Goal: Task Accomplishment & Management: Use online tool/utility

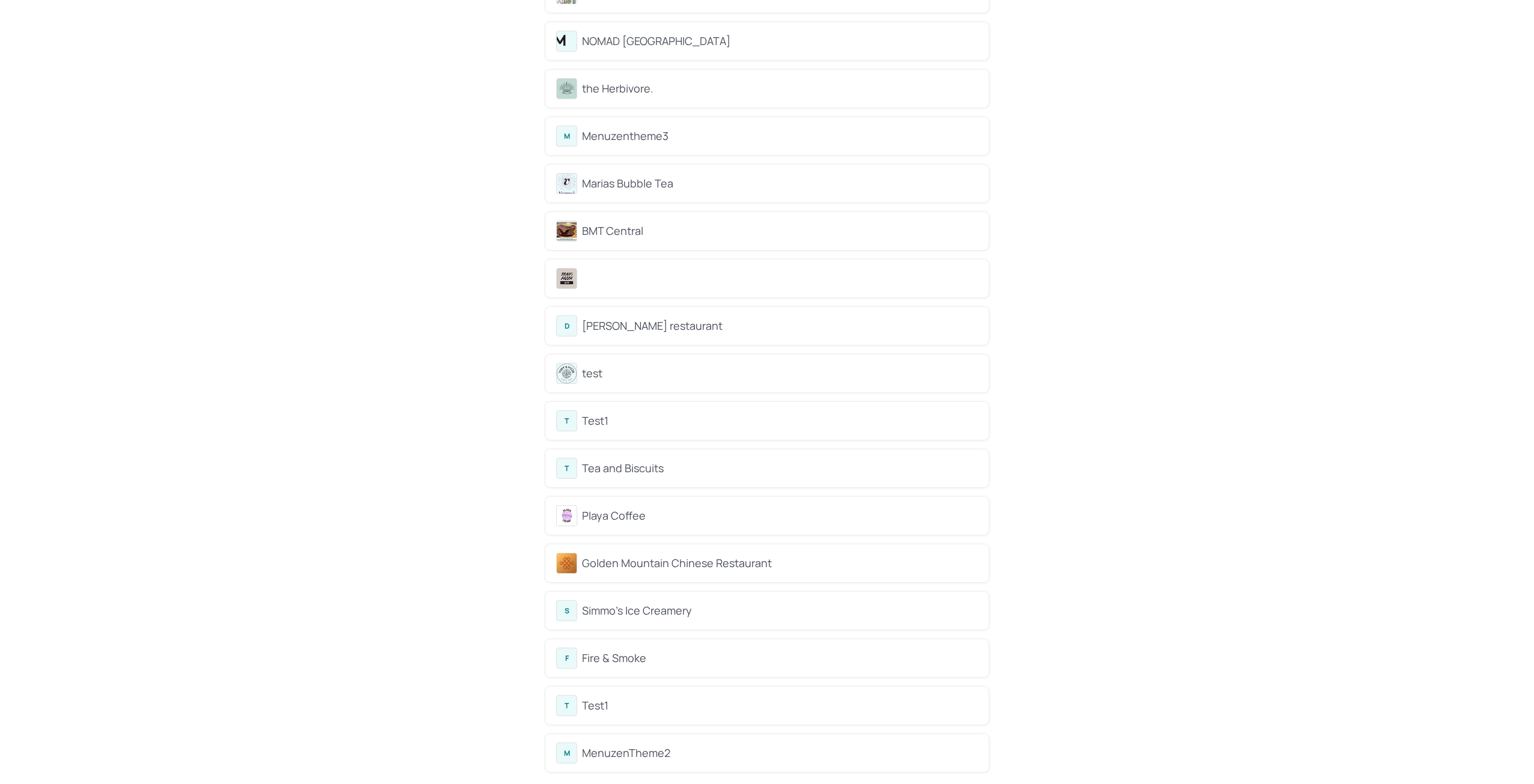
scroll to position [2366, 0]
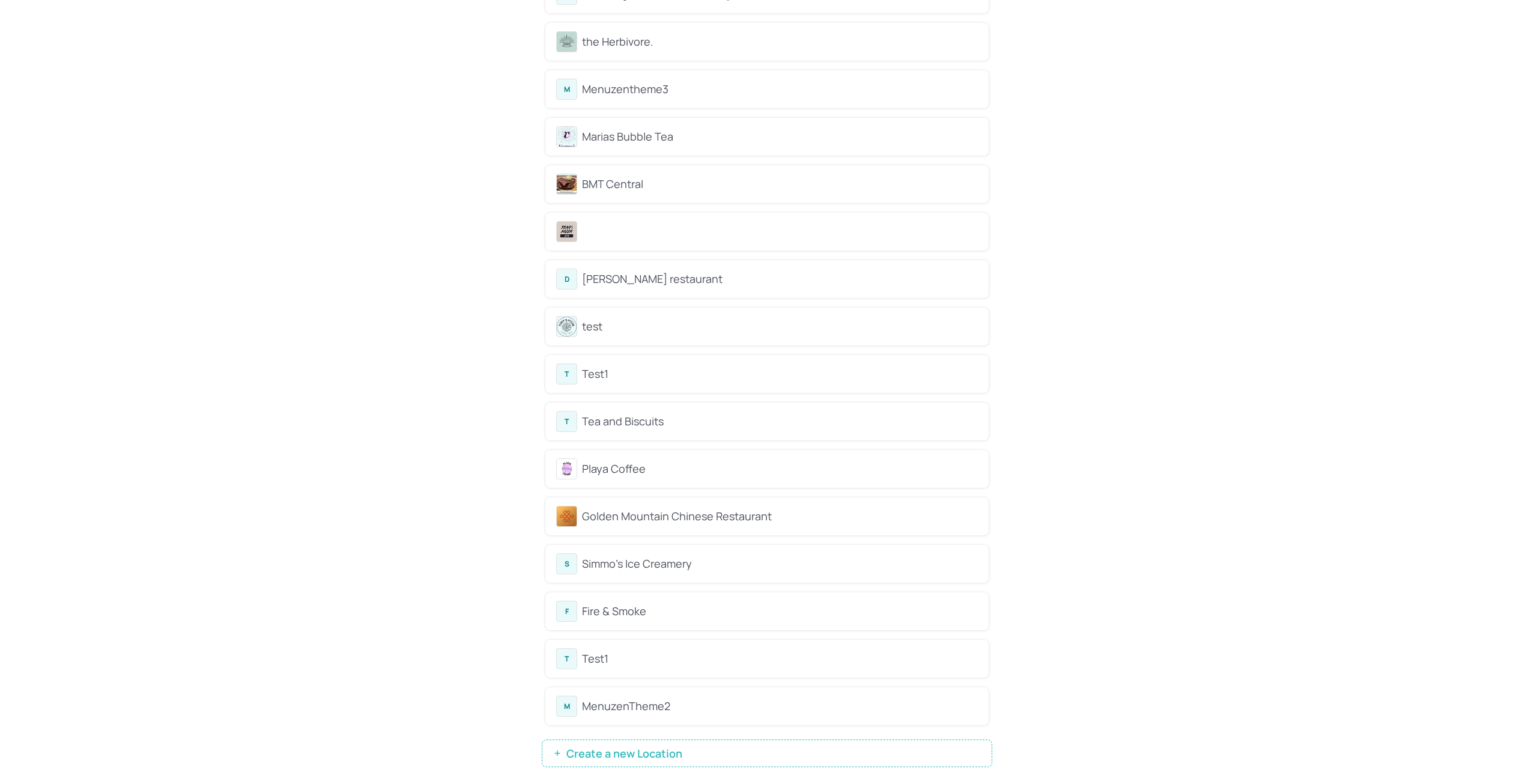
click at [603, 748] on span "Create a new Location" at bounding box center [624, 753] width 128 height 12
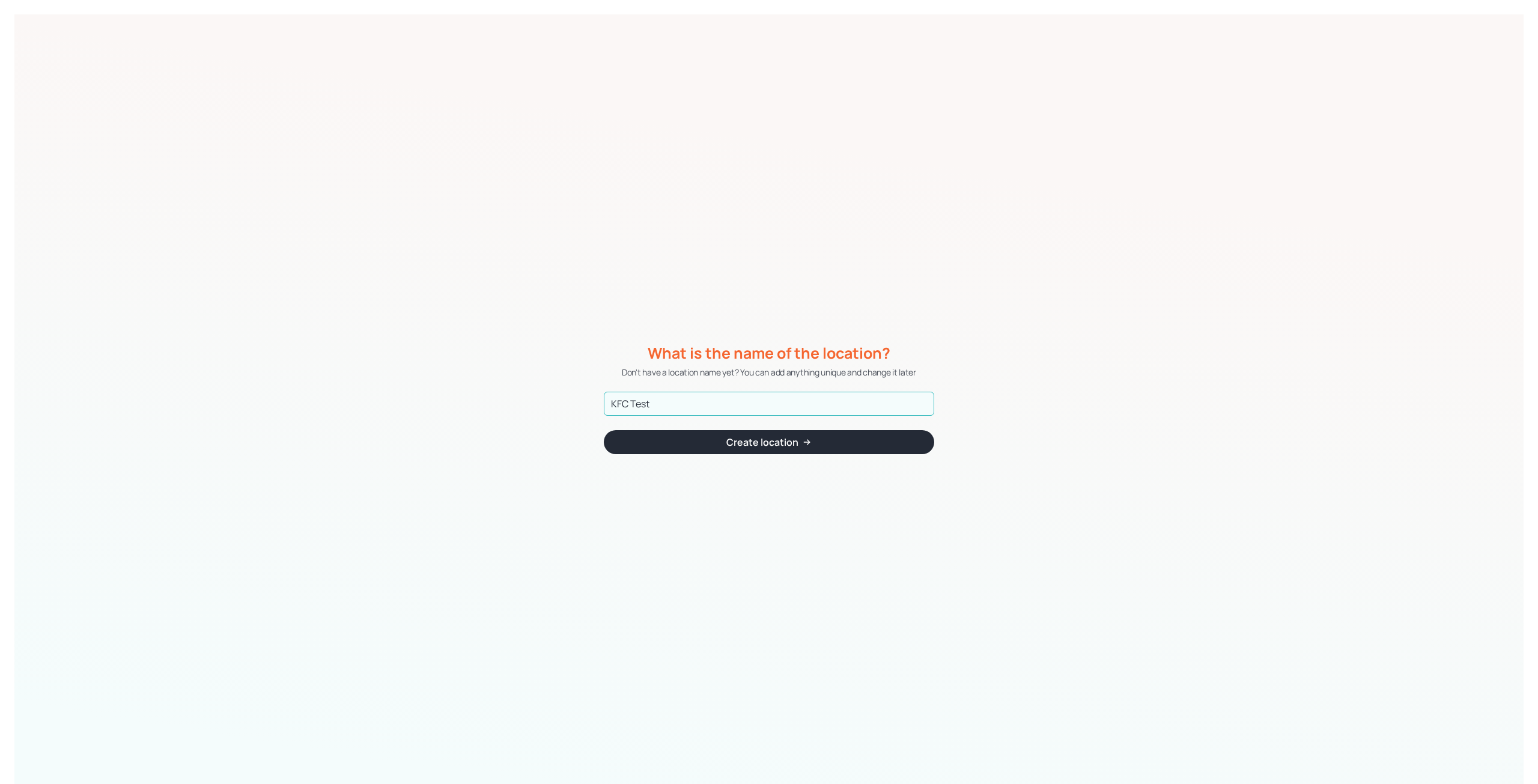
type input "KFC Test"
click at [782, 444] on div "Create location" at bounding box center [763, 442] width 72 height 10
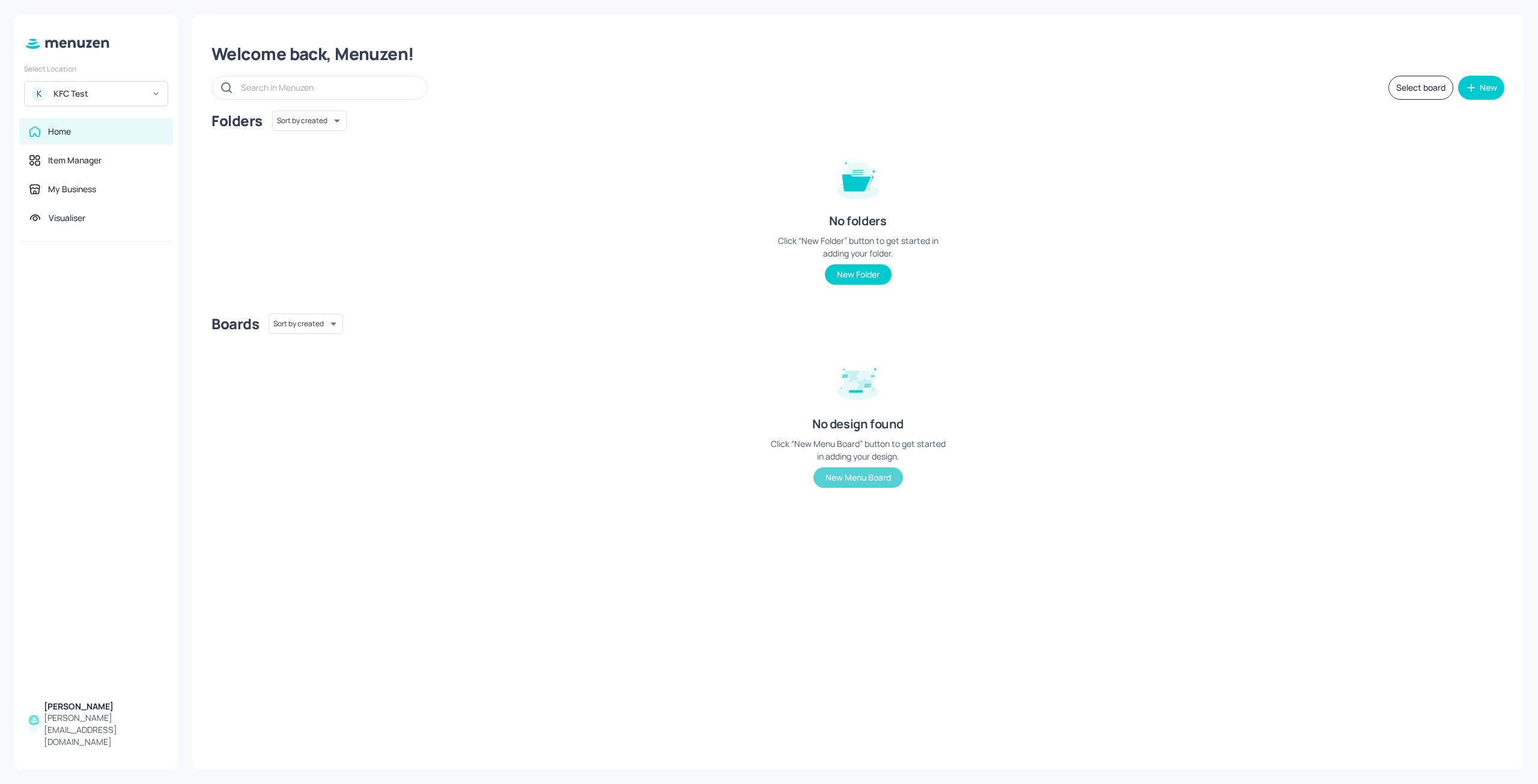
click at [842, 478] on button "New Menu Board" at bounding box center [858, 477] width 90 height 20
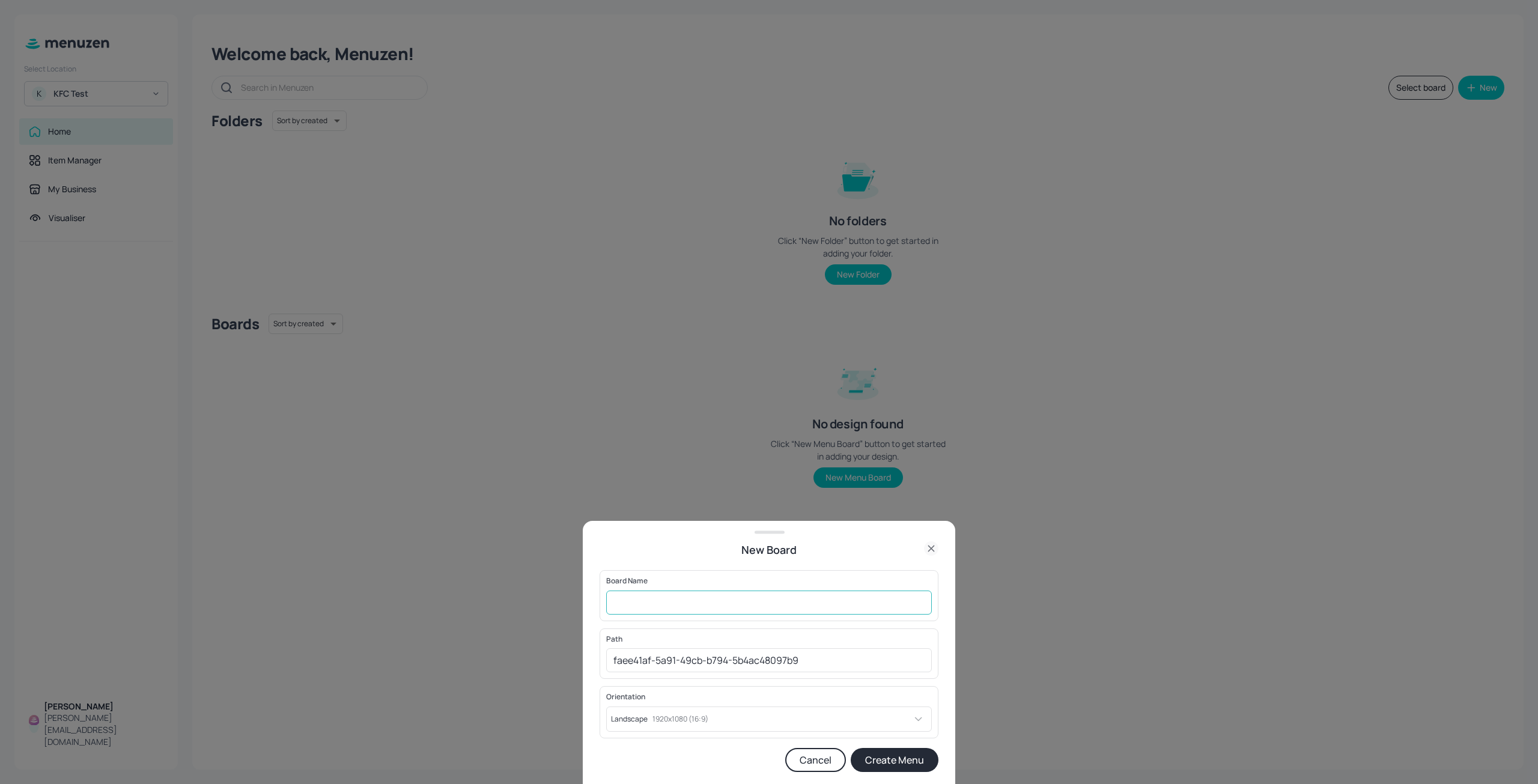
click at [667, 607] on input "text" at bounding box center [769, 602] width 326 height 24
type input "M"
type input "Board 1"
click at [872, 764] on button "Create Menu" at bounding box center [894, 760] width 88 height 24
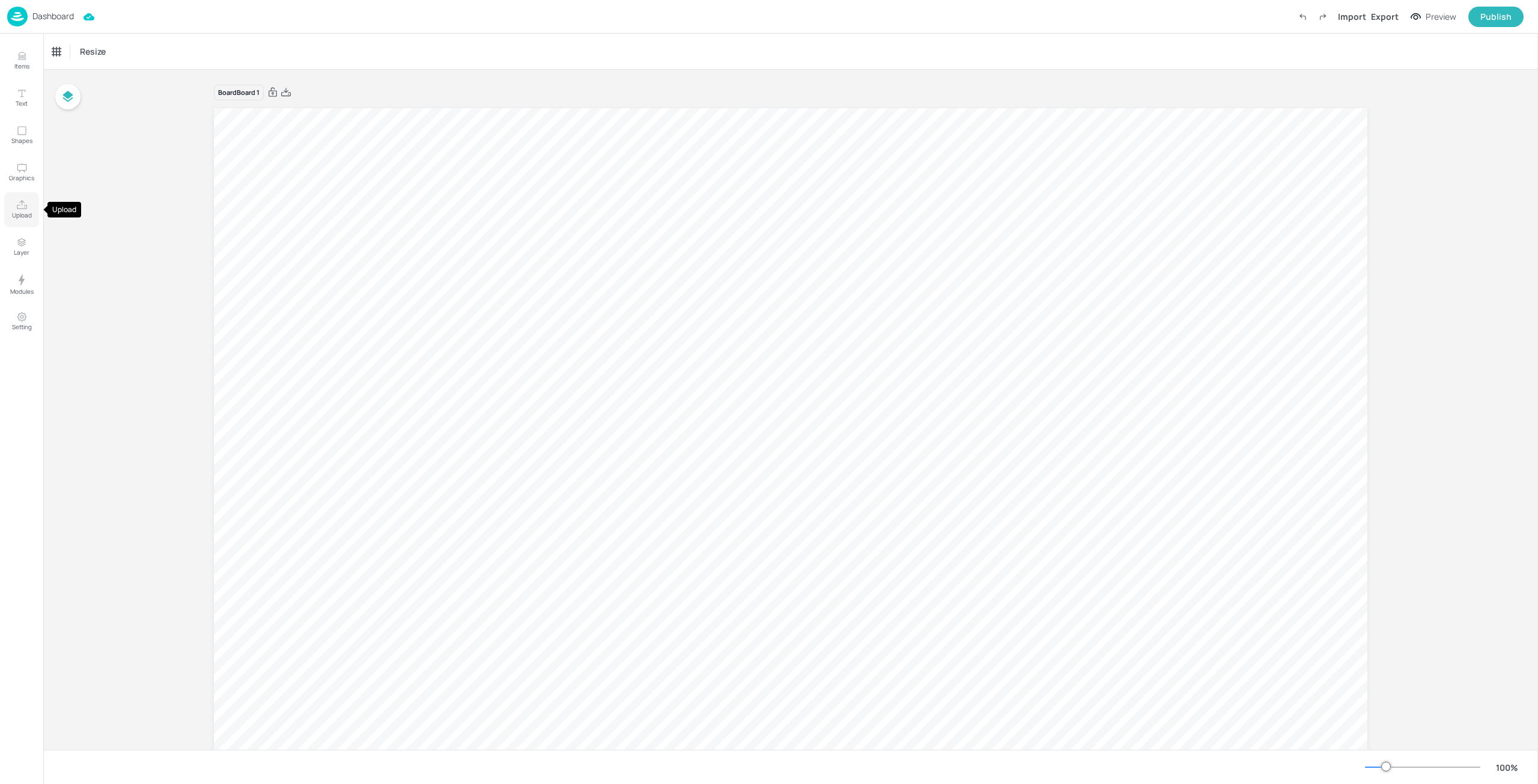
click at [22, 208] on icon "Upload" at bounding box center [22, 205] width 12 height 12
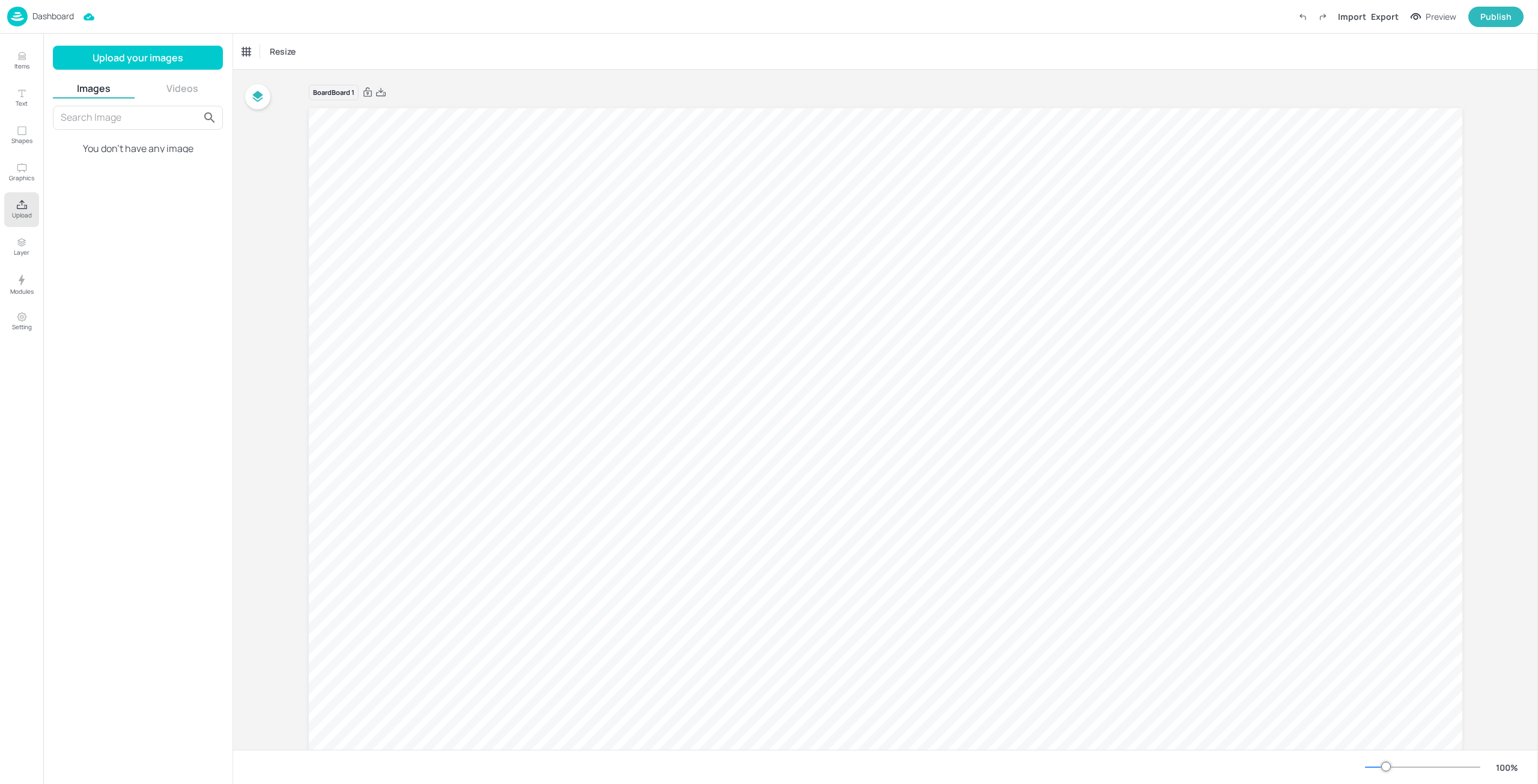
drag, startPoint x: 158, startPoint y: 60, endPoint x: 173, endPoint y: 76, distance: 21.9
click at [173, 76] on div "Upload your images Images Videos You don't have any image" at bounding box center [138, 409] width 170 height 726
click at [173, 89] on button "Videos" at bounding box center [182, 89] width 82 height 14
click at [163, 61] on button "Upload your videos" at bounding box center [138, 58] width 170 height 24
click at [124, 118] on img at bounding box center [138, 130] width 168 height 46
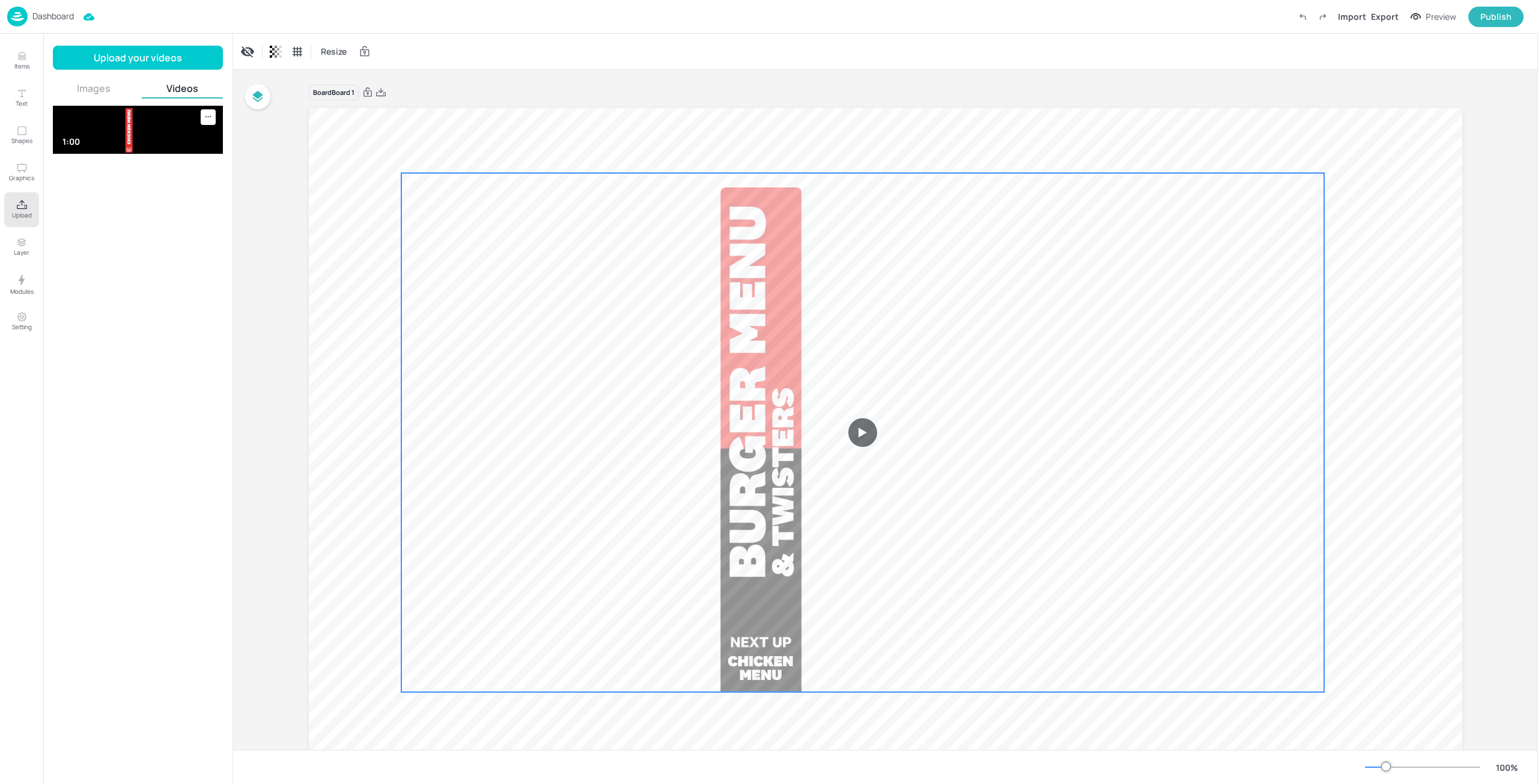
drag, startPoint x: 709, startPoint y: 335, endPoint x: 700, endPoint y: 335, distance: 9.0
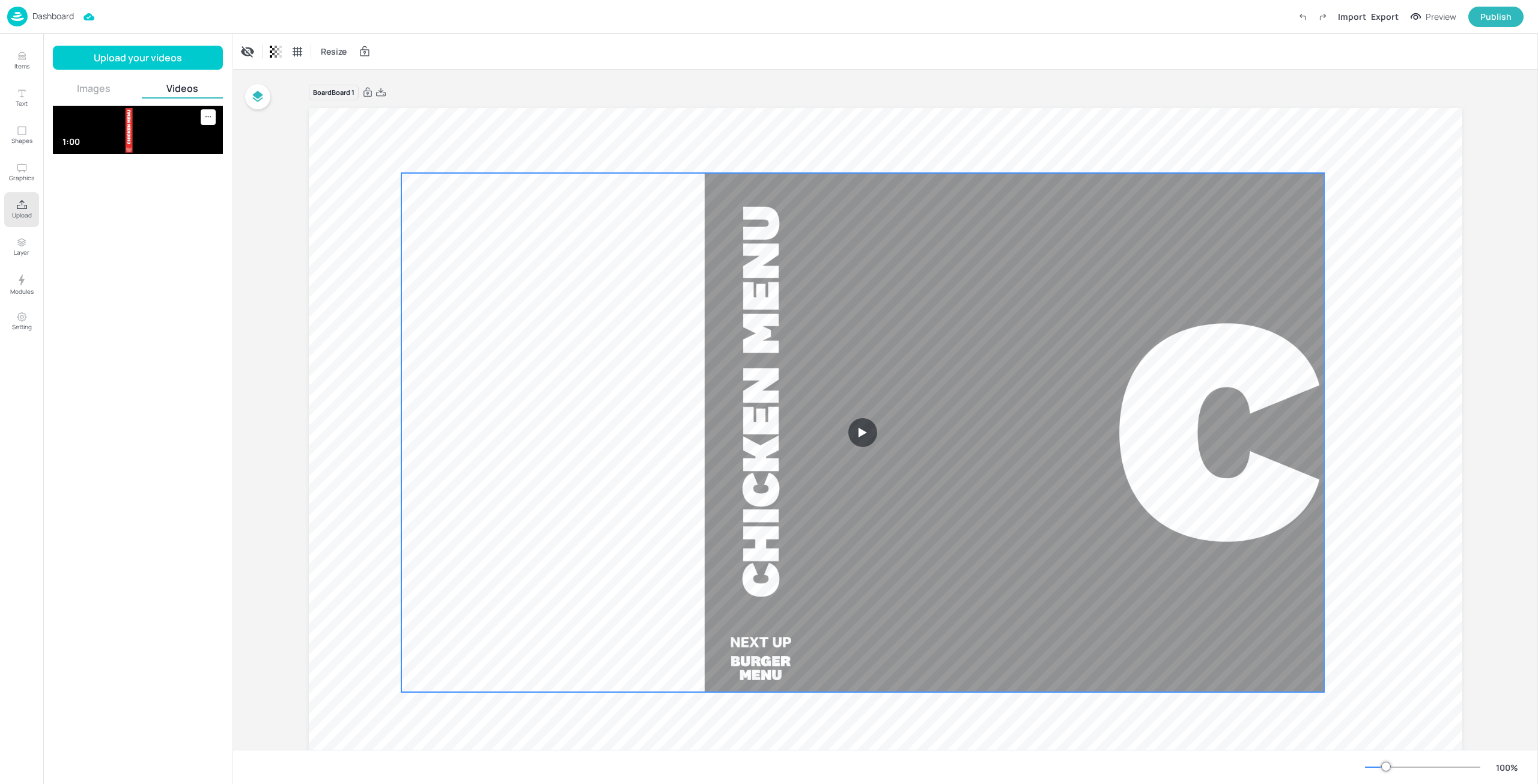
click at [700, 335] on video at bounding box center [862, 432] width 923 height 519
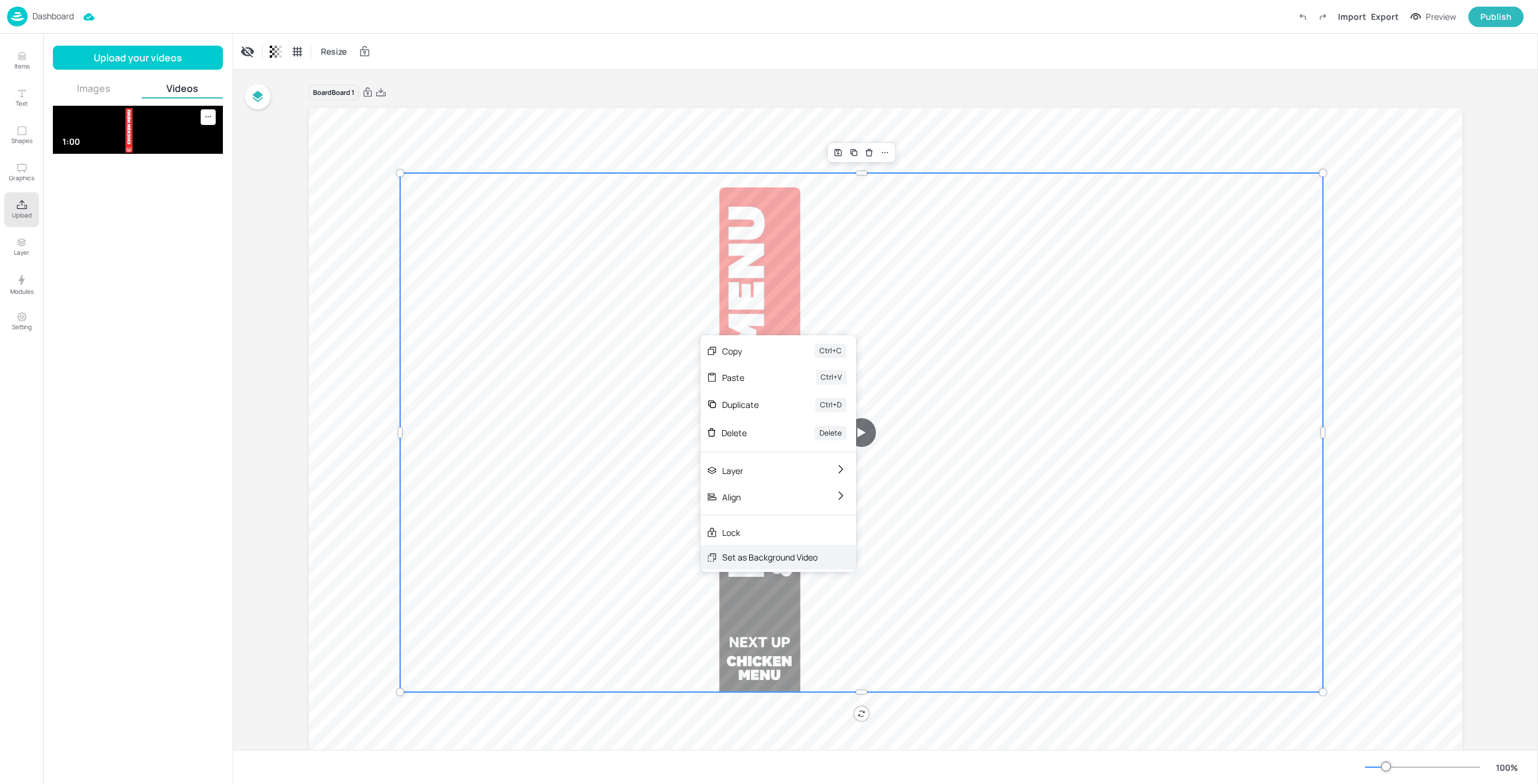
click at [773, 552] on div "Set as Background Video" at bounding box center [769, 557] width 96 height 13
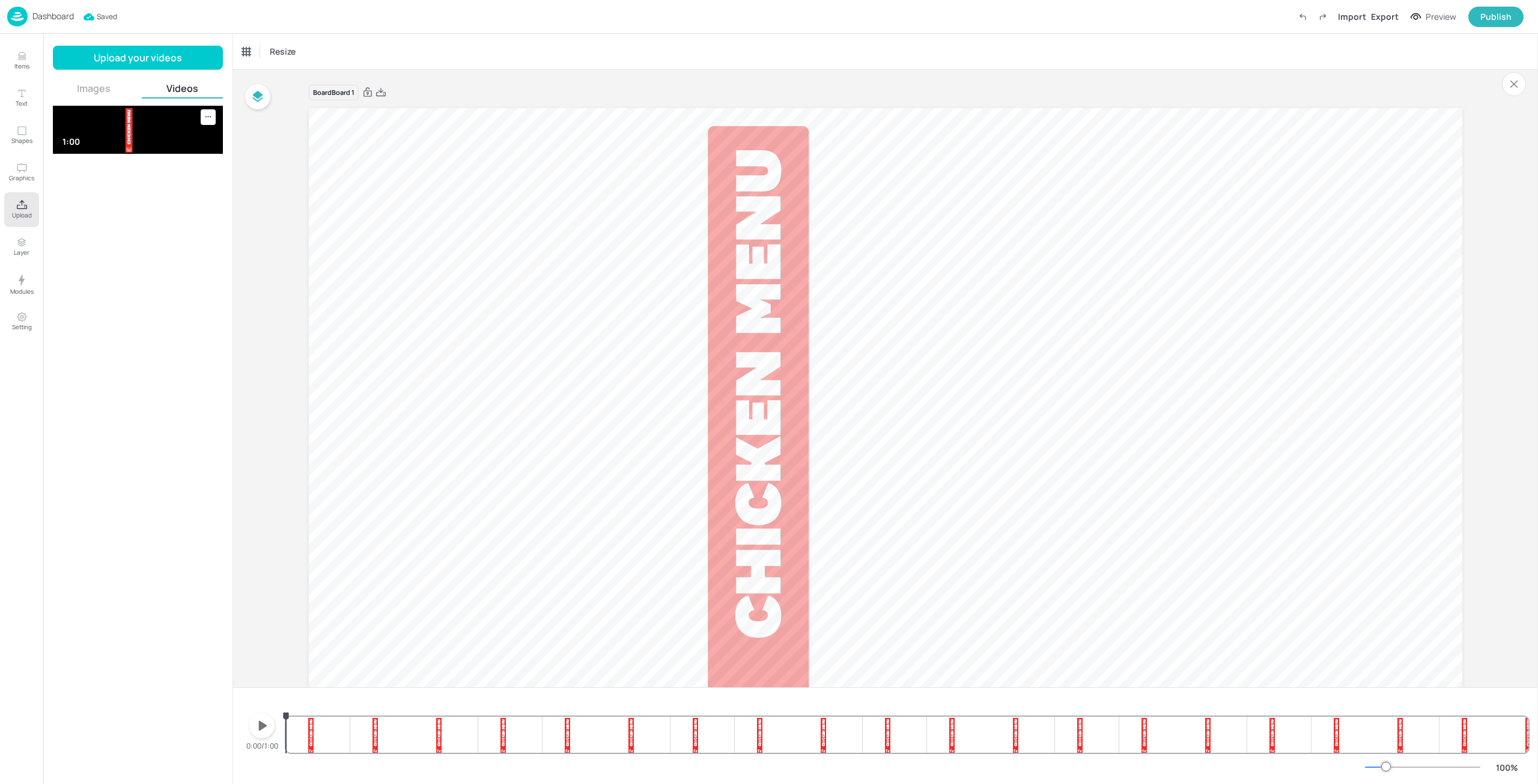
click at [256, 726] on icon "button" at bounding box center [262, 725] width 20 height 20
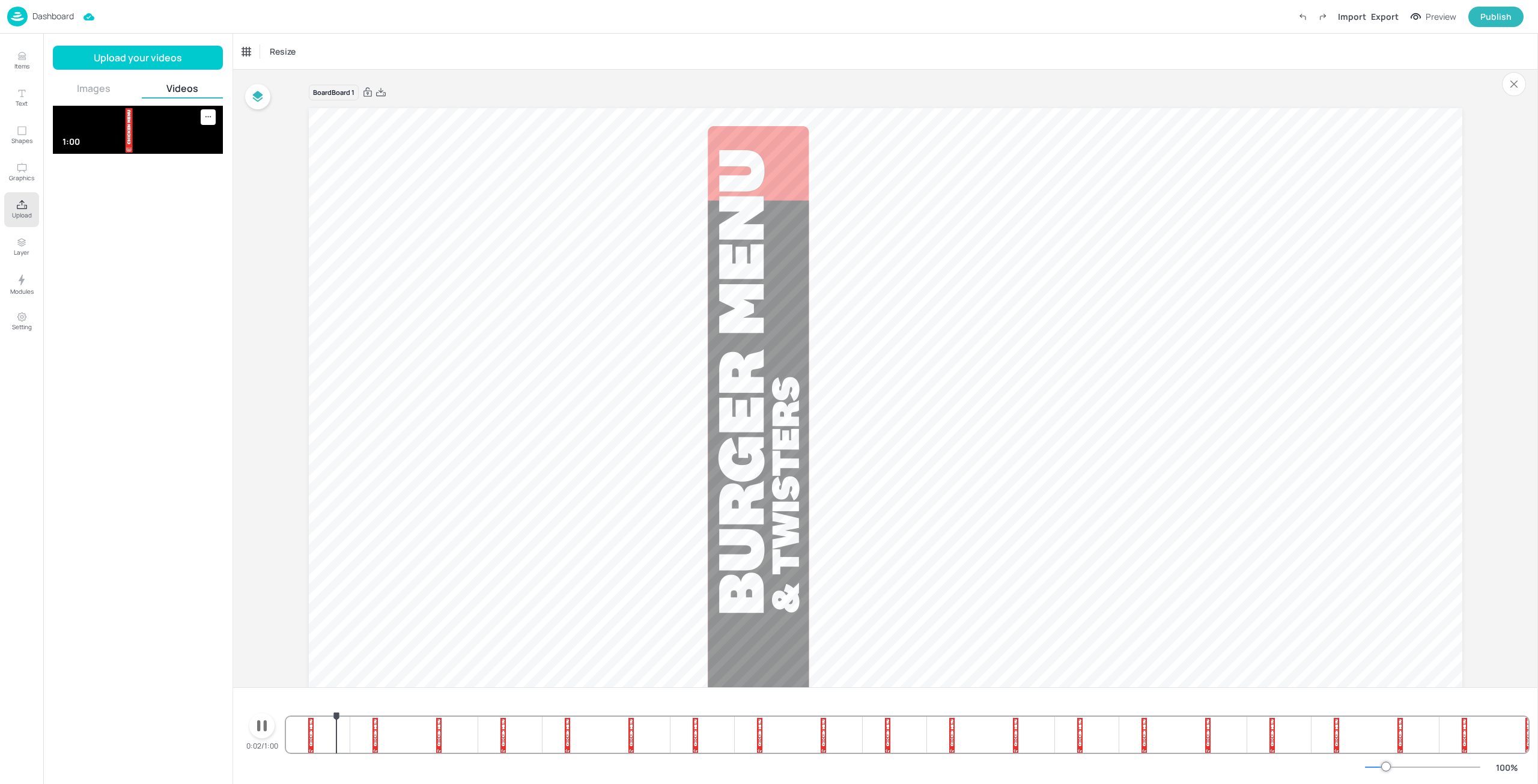
click at [256, 726] on icon "button" at bounding box center [262, 725] width 20 height 20
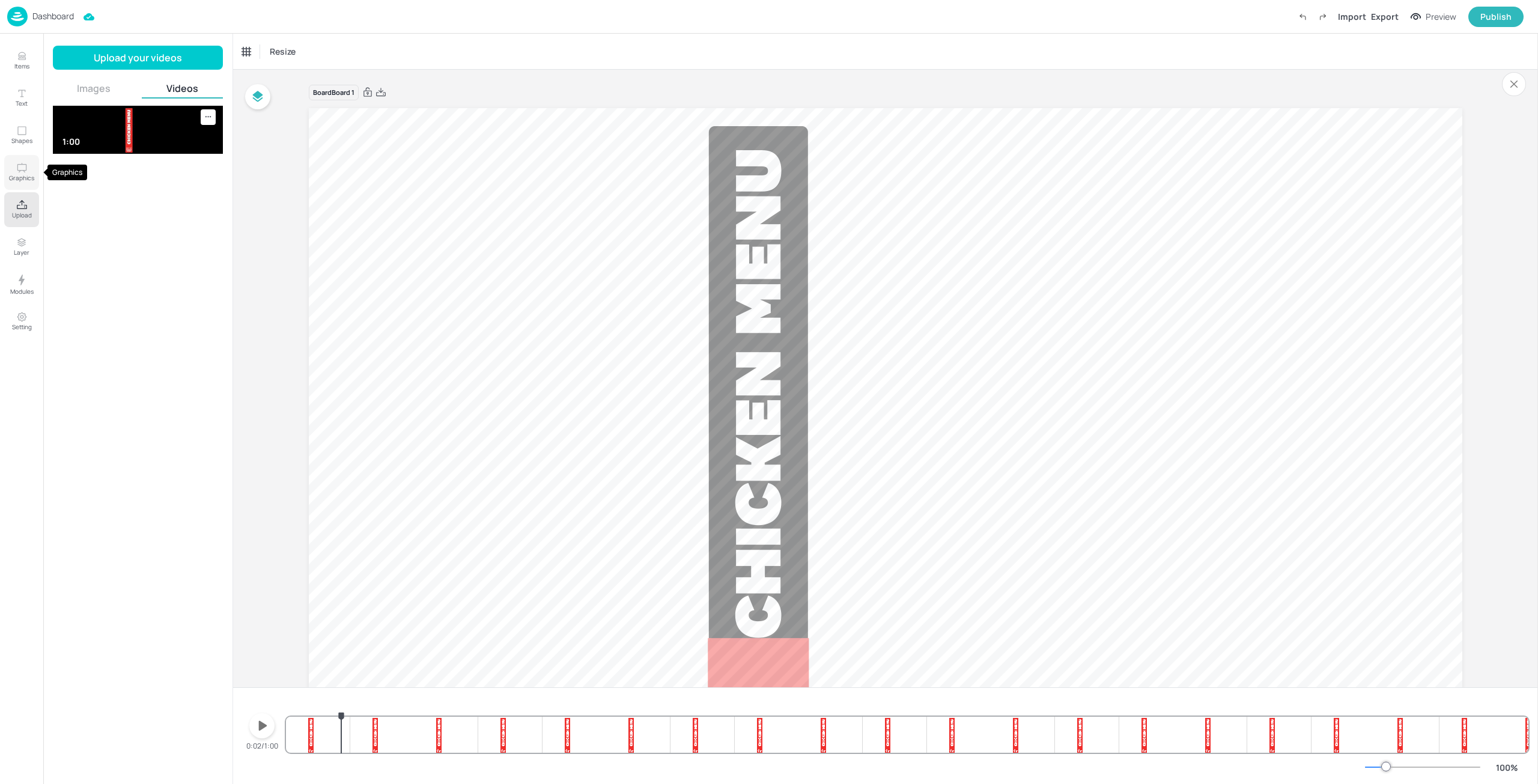
click at [21, 162] on button "Graphics" at bounding box center [21, 173] width 35 height 35
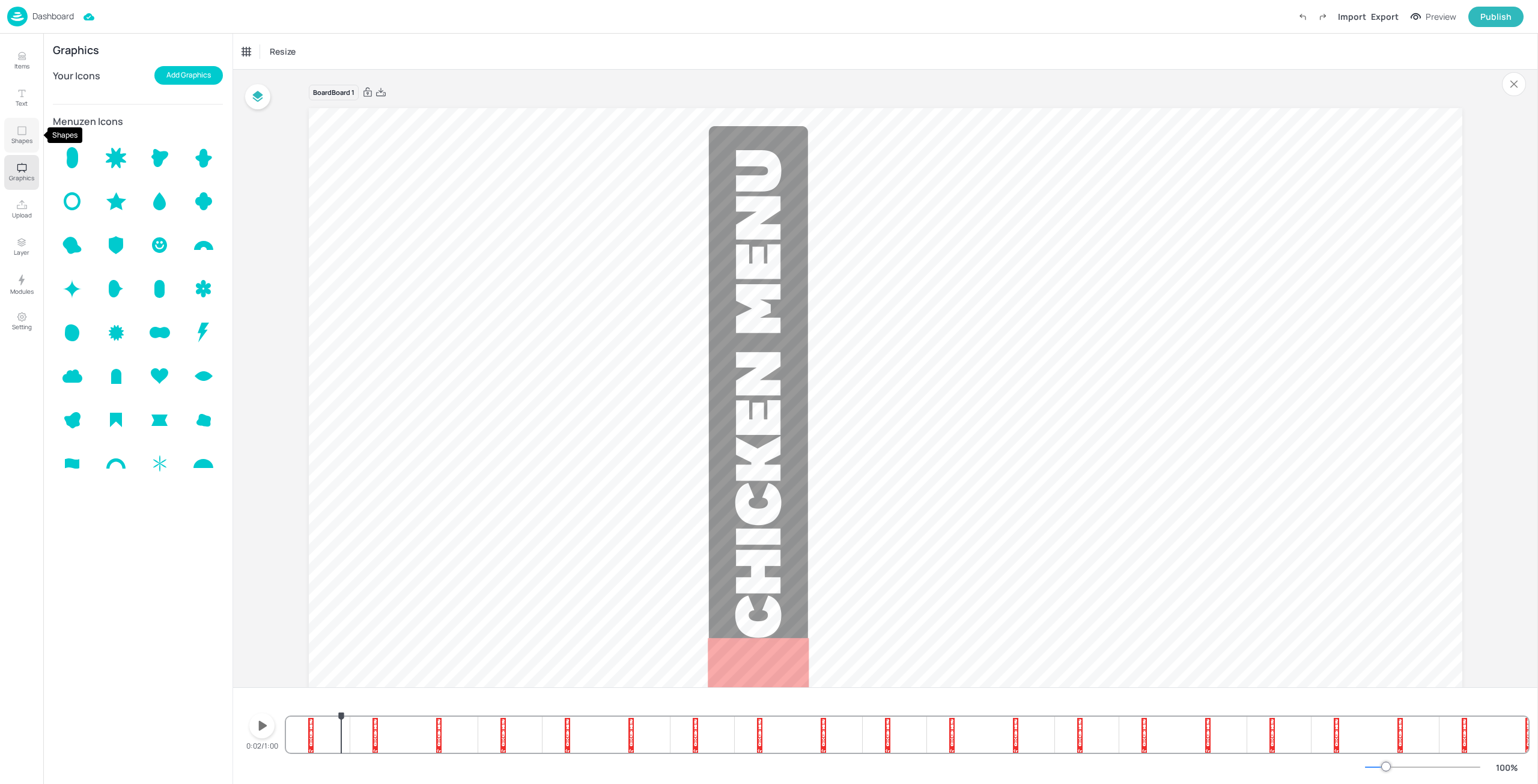
click at [28, 142] on p "Shapes" at bounding box center [22, 140] width 21 height 9
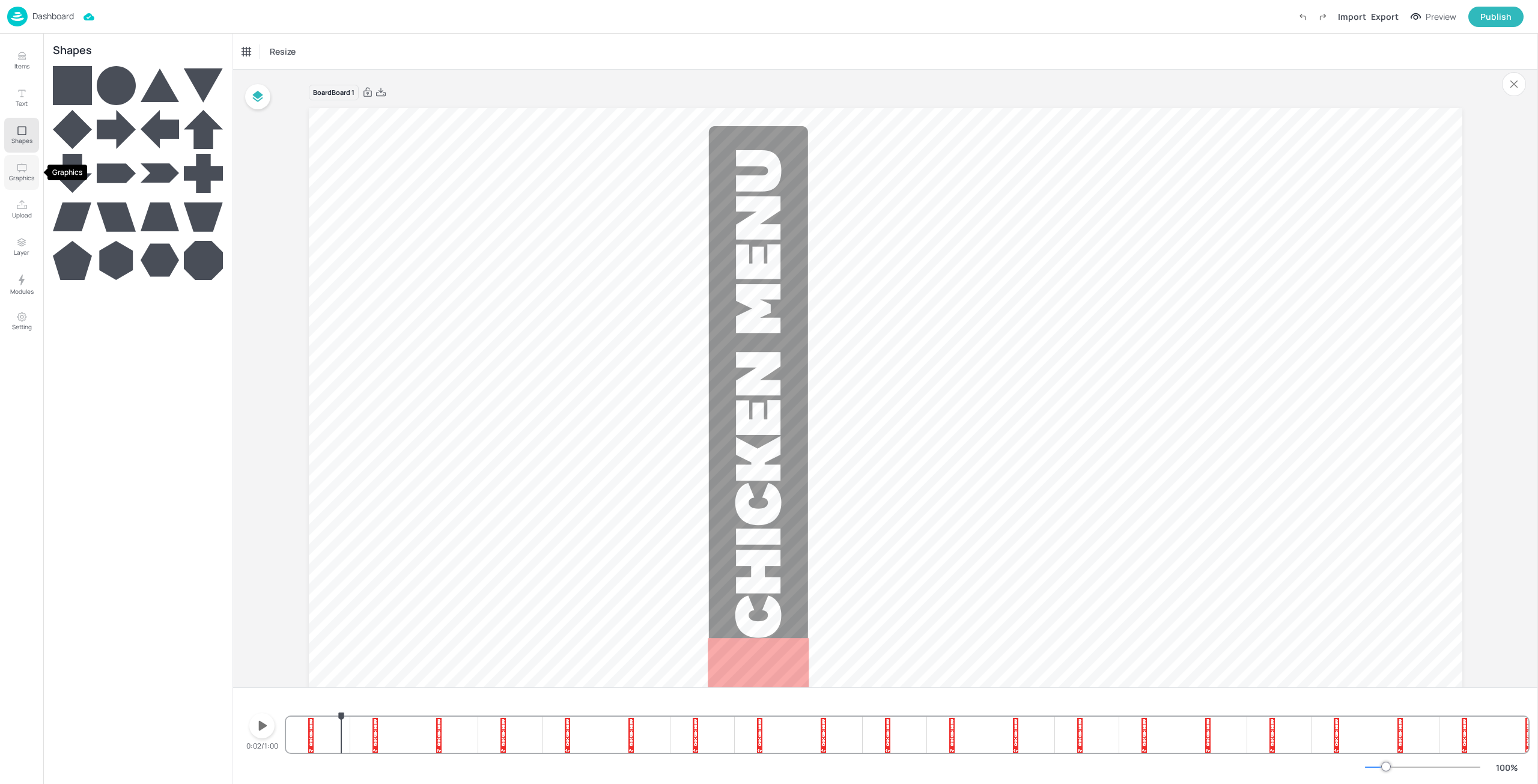
click at [23, 175] on p "Graphics" at bounding box center [21, 177] width 25 height 9
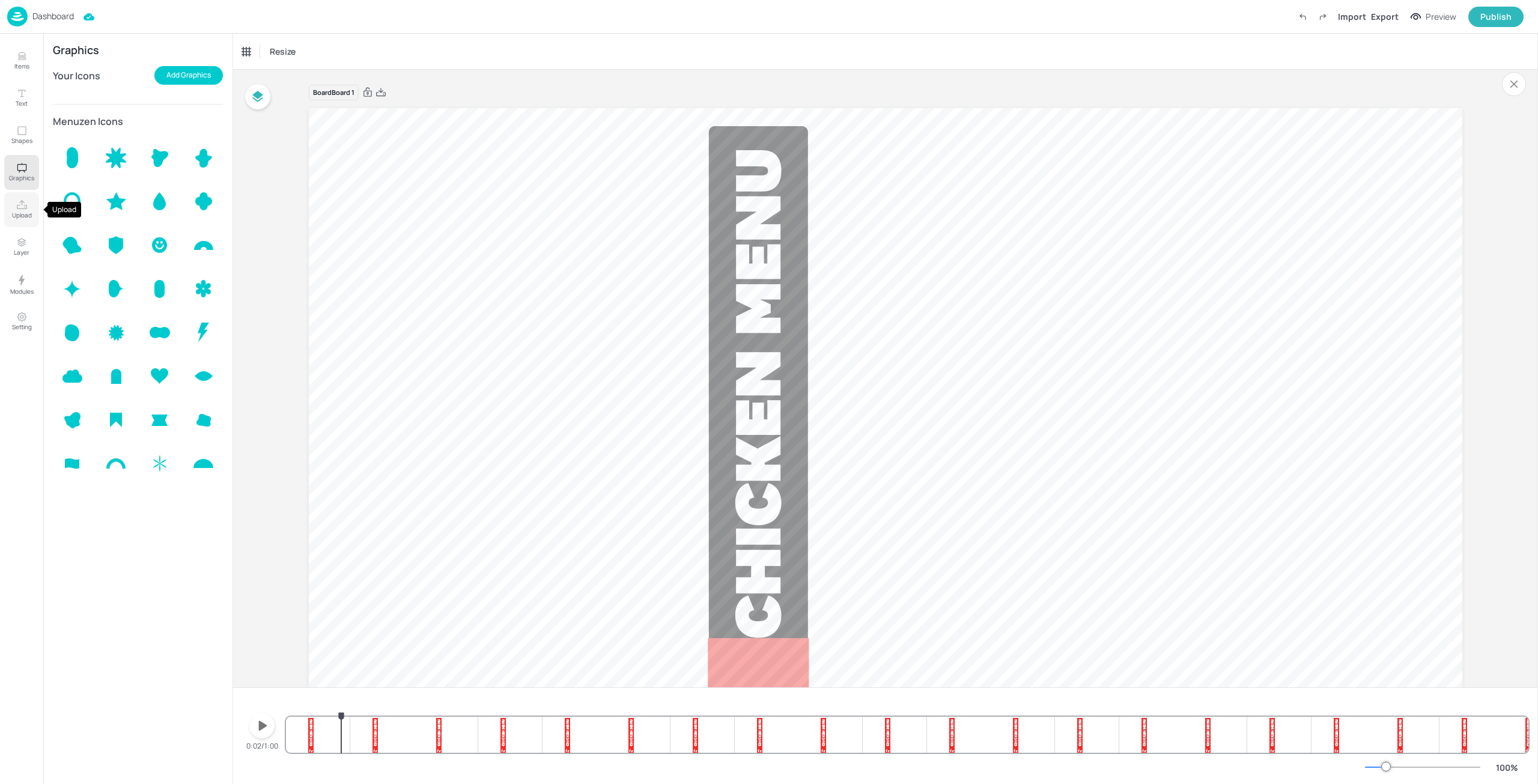
click at [22, 215] on p "Upload" at bounding box center [21, 215] width 20 height 9
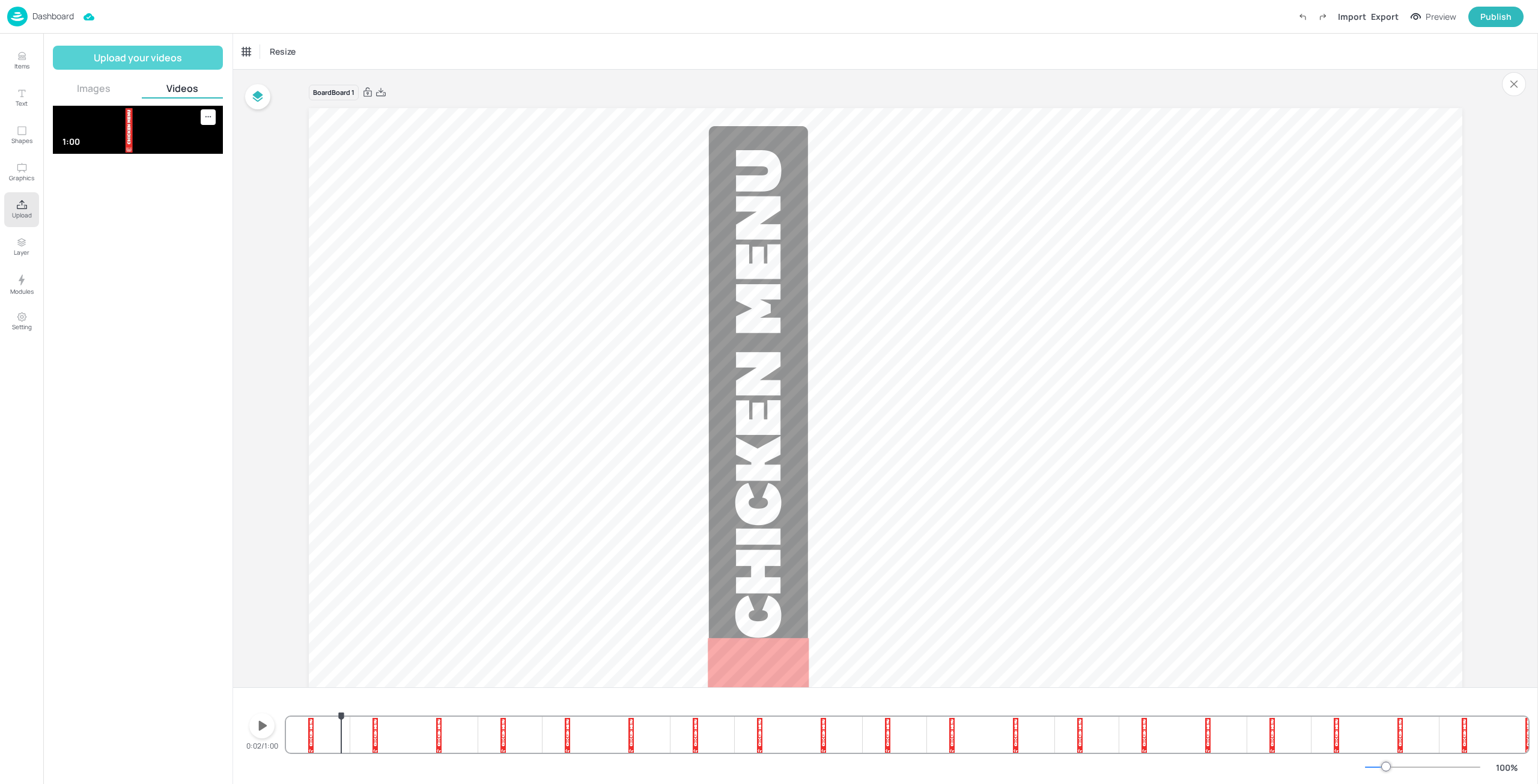
click at [156, 59] on button "Upload your videos" at bounding box center [138, 58] width 170 height 24
click at [105, 79] on div "Upload your videos Images Videos You don't have any image 1:00" at bounding box center [138, 409] width 170 height 726
click at [99, 88] on button "Images" at bounding box center [94, 89] width 82 height 14
click at [142, 53] on button "Upload your images" at bounding box center [138, 58] width 170 height 24
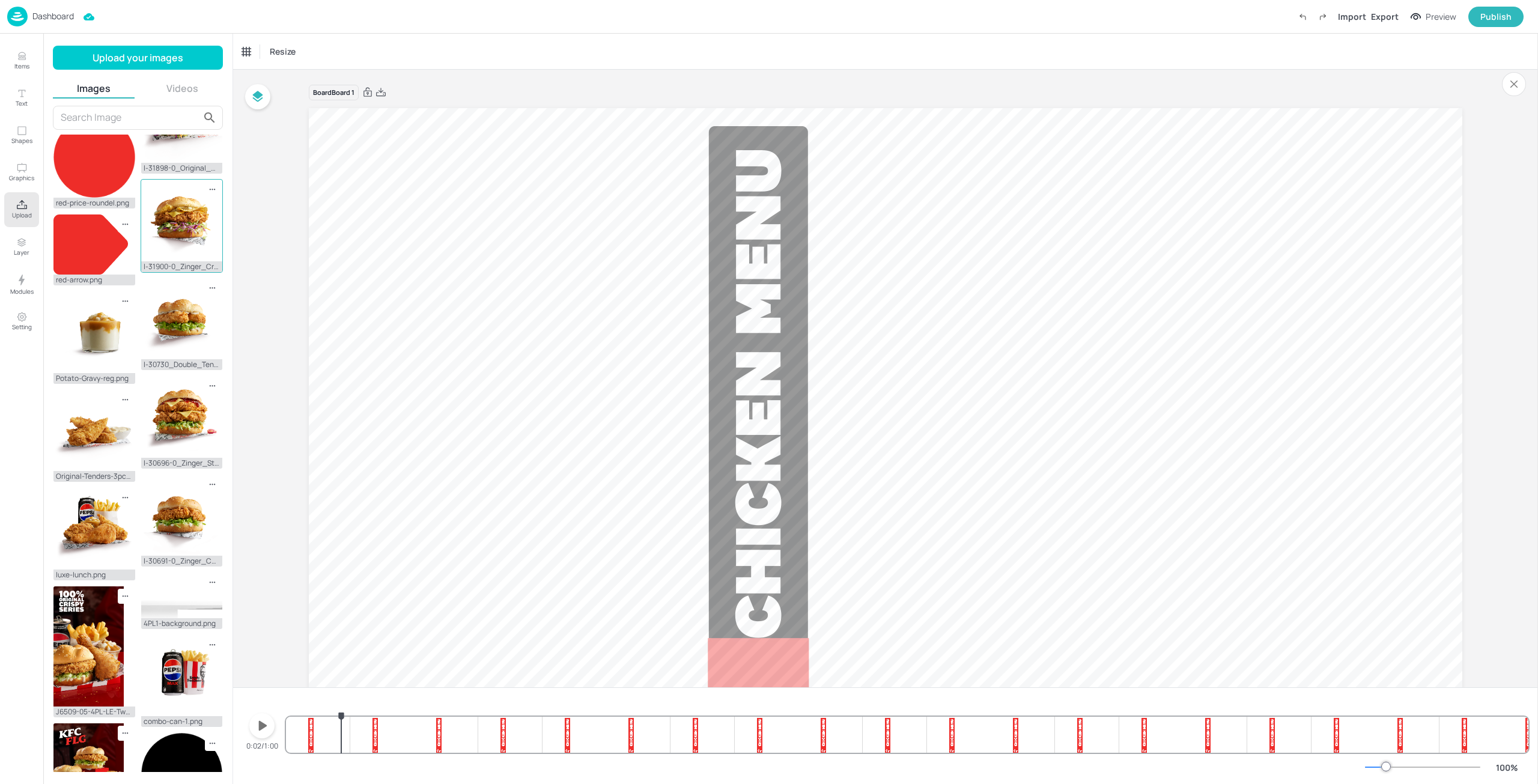
scroll to position [226, 0]
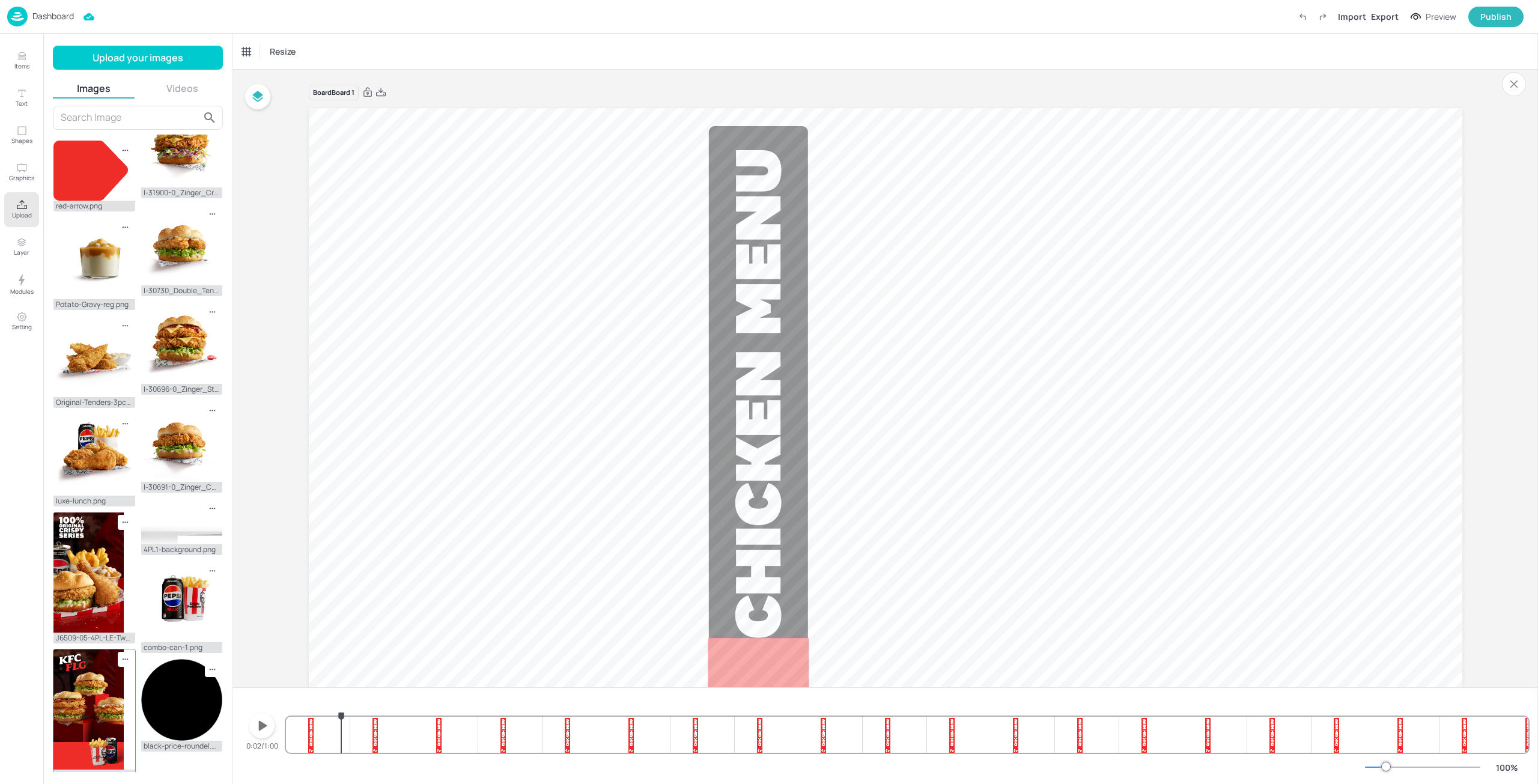
click at [83, 678] on img at bounding box center [89, 709] width 70 height 120
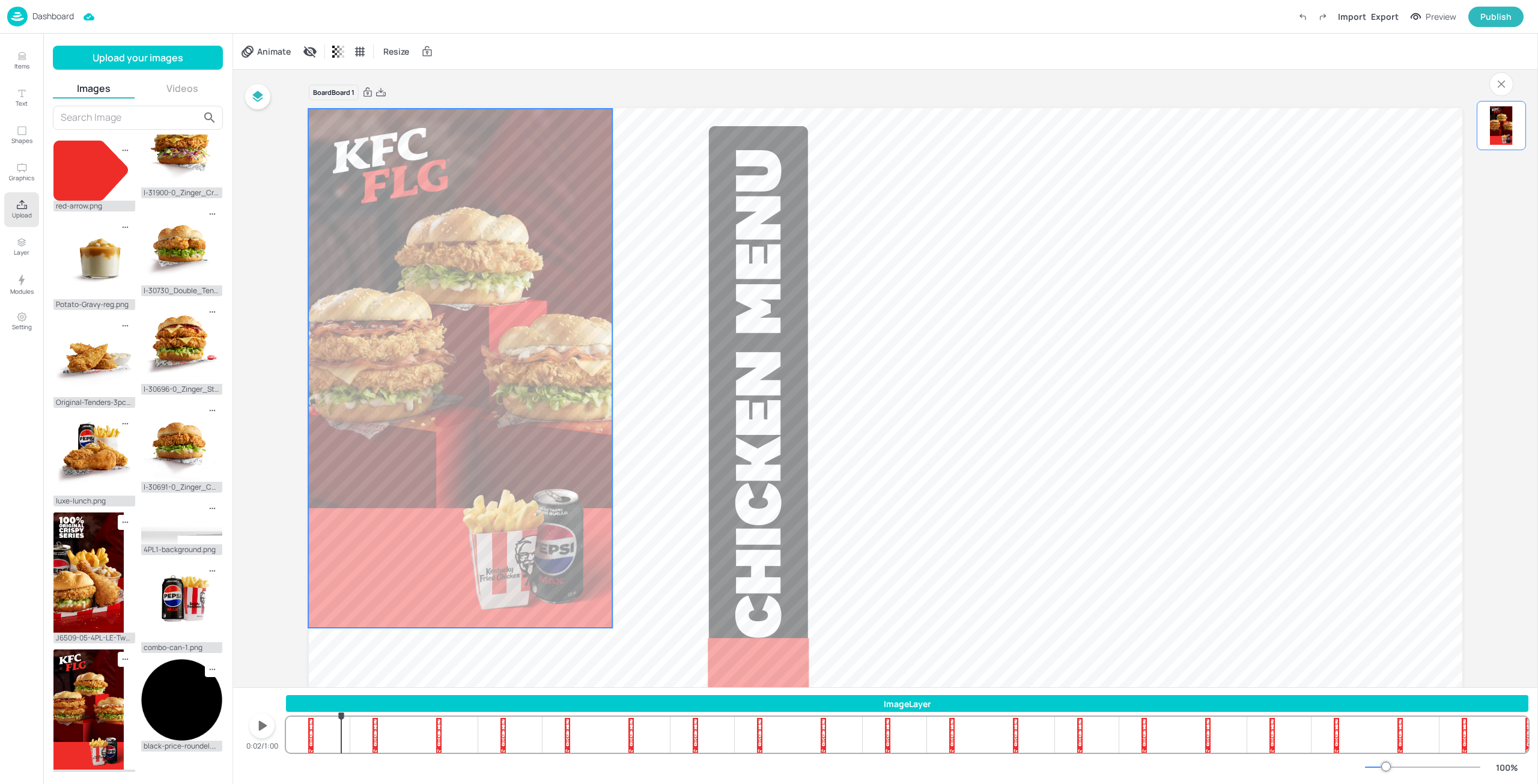
drag, startPoint x: 813, startPoint y: 416, endPoint x: 388, endPoint y: 353, distance: 429.6
click at [388, 353] on div at bounding box center [460, 368] width 304 height 519
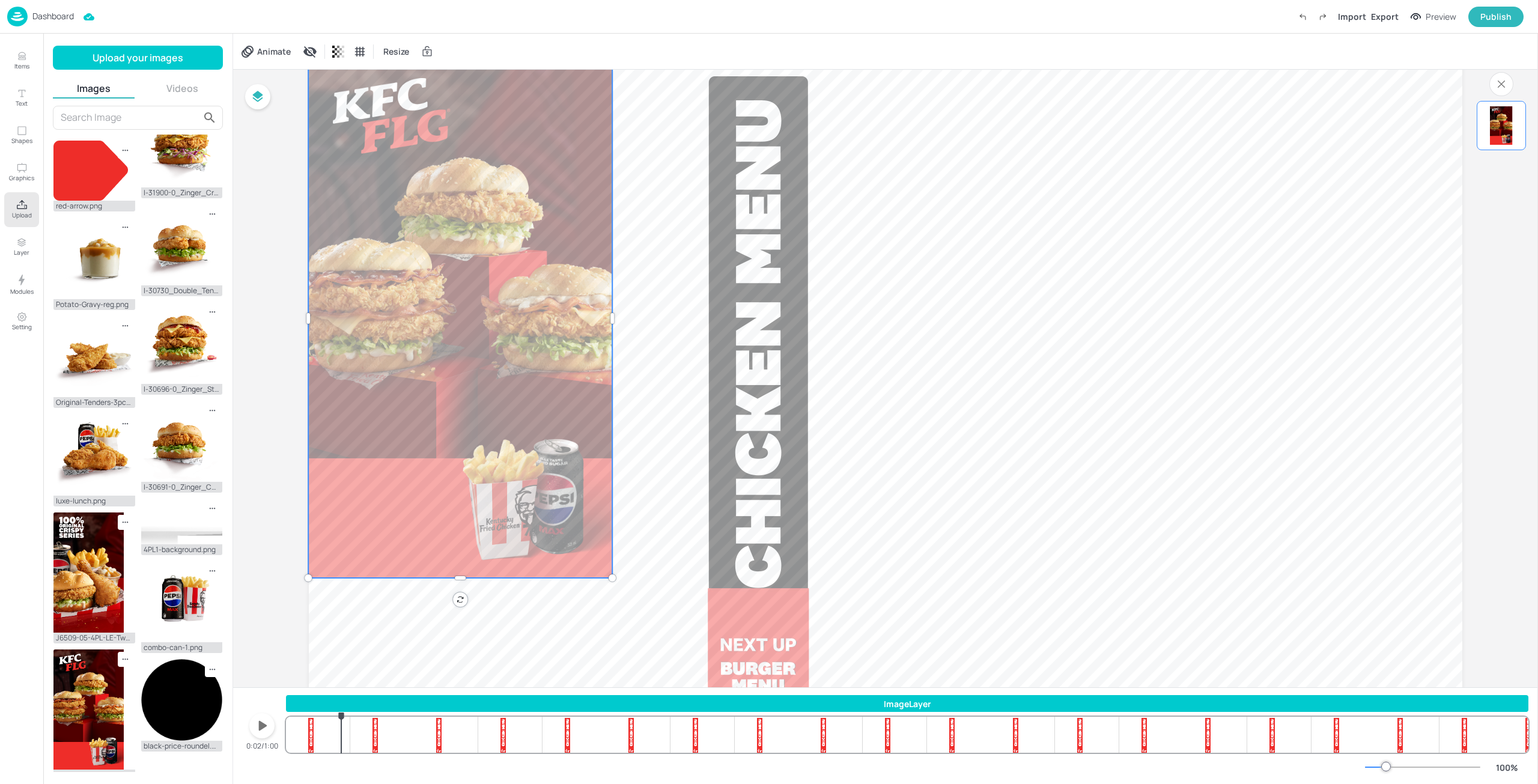
scroll to position [99, 0]
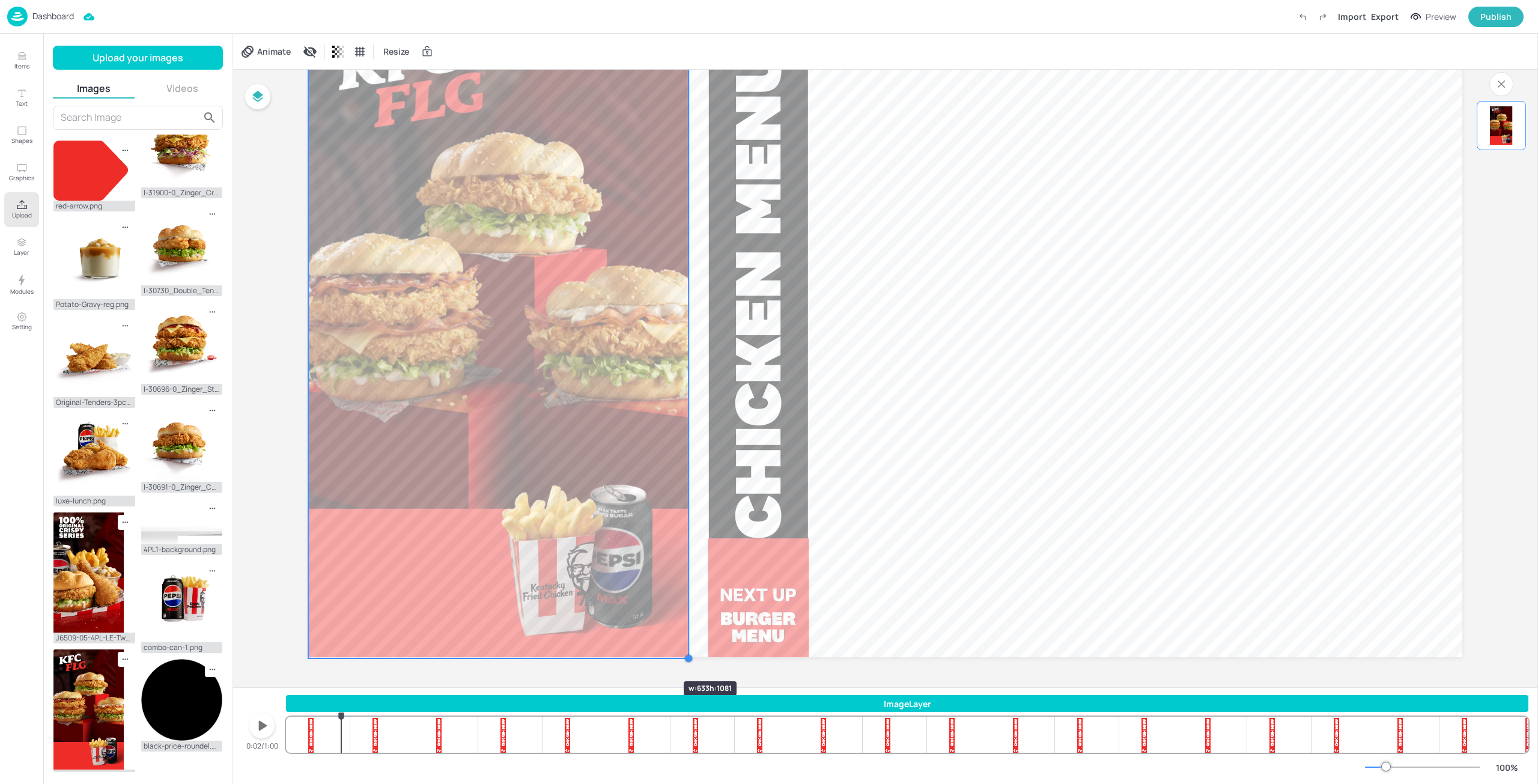
drag, startPoint x: 610, startPoint y: 529, endPoint x: 648, endPoint y: 659, distance: 135.4
click at [648, 659] on div "Board Board 1" at bounding box center [886, 335] width 1153 height 703
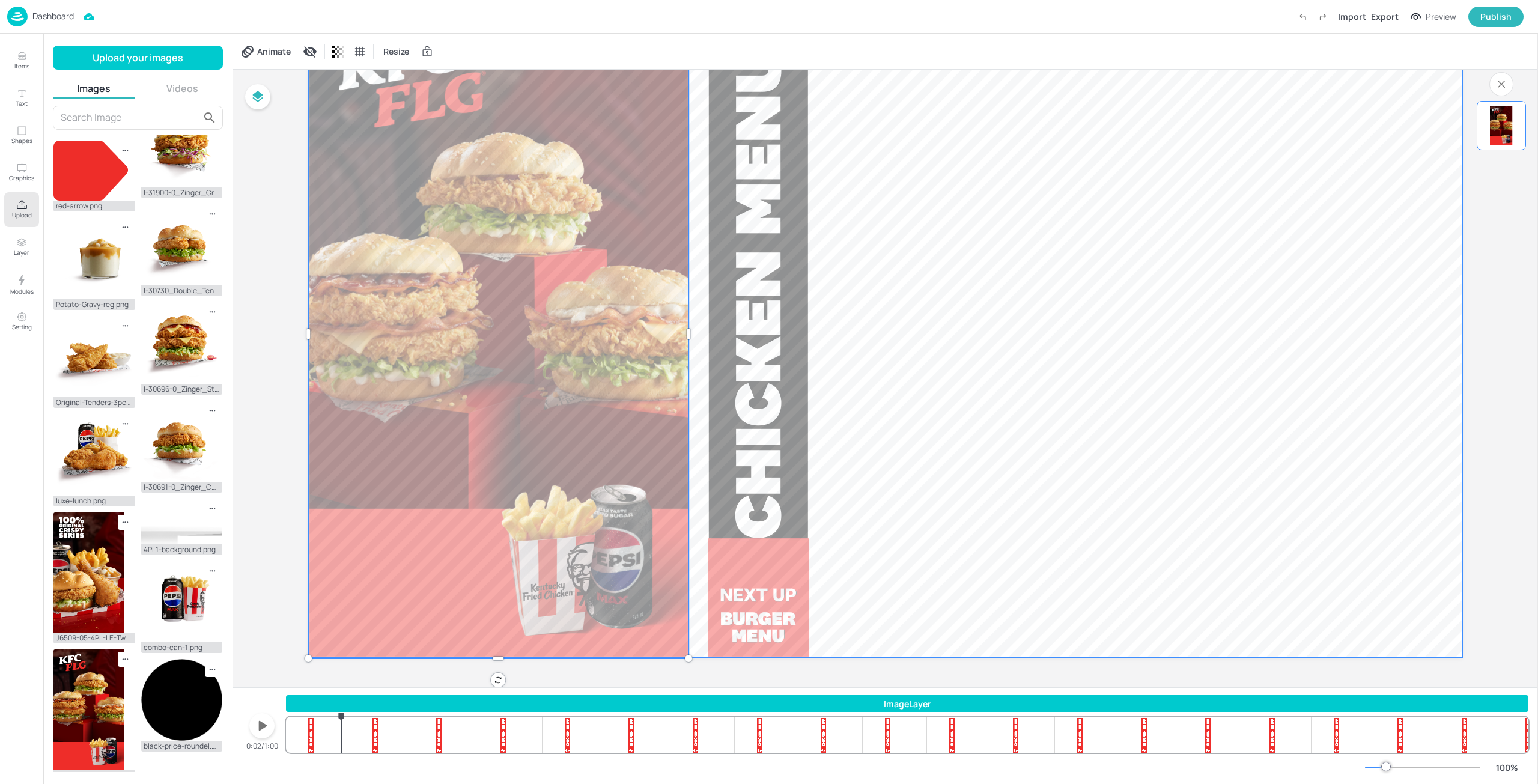
click at [707, 602] on video at bounding box center [886, 333] width 1153 height 648
